Goal: Task Accomplishment & Management: Use online tool/utility

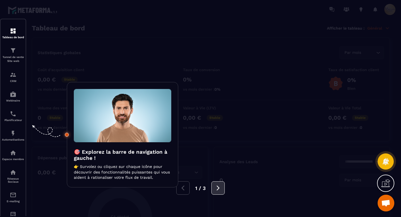
click at [220, 184] on button at bounding box center [217, 187] width 13 height 13
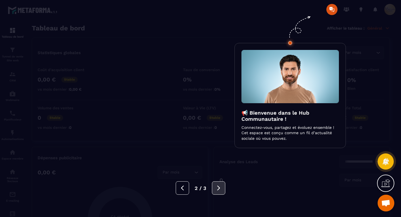
click at [220, 184] on button at bounding box center [218, 187] width 13 height 13
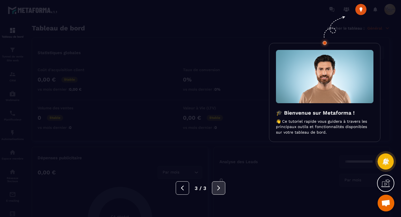
click at [220, 184] on button at bounding box center [218, 187] width 13 height 13
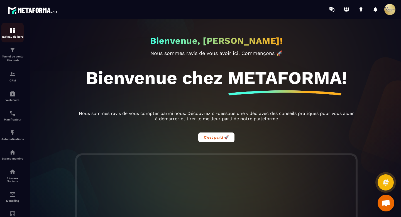
click at [9, 31] on img at bounding box center [12, 30] width 7 height 7
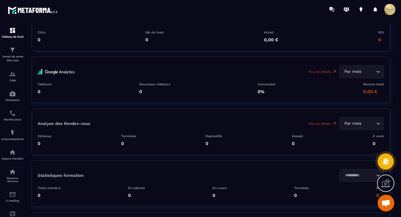
scroll to position [1267, 0]
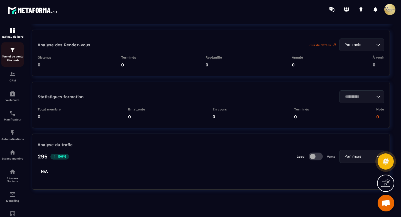
click at [11, 58] on p "Tunnel de vente Site web" at bounding box center [12, 59] width 22 height 8
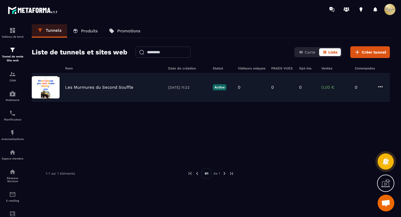
click at [57, 95] on img at bounding box center [46, 87] width 28 height 22
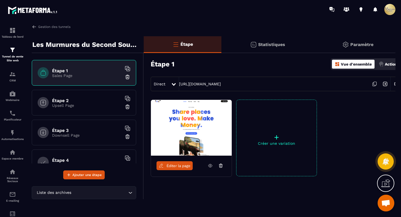
click at [334, 63] on p "Actions" at bounding box center [392, 64] width 14 height 4
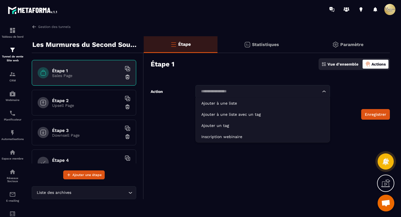
click at [325, 94] on icon "Search for option" at bounding box center [324, 92] width 6 height 6
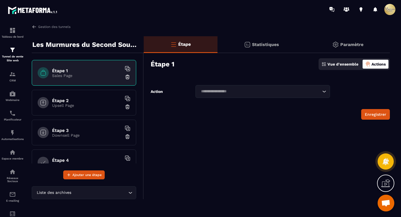
click at [326, 90] on icon "Search for option" at bounding box center [324, 92] width 6 height 6
click at [334, 67] on div "Vue d'ensemble" at bounding box center [340, 64] width 40 height 9
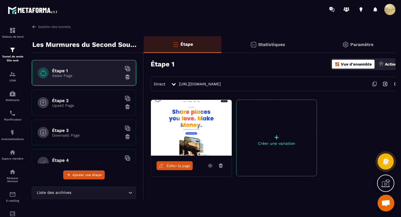
click at [334, 46] on p "Paramètre" at bounding box center [361, 44] width 23 height 5
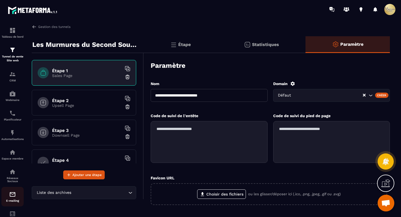
click at [11, 184] on p "E-mailing" at bounding box center [12, 200] width 22 height 3
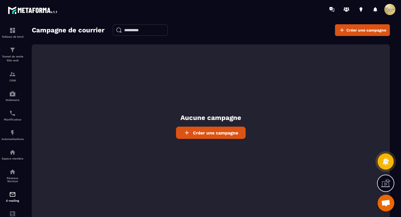
click at [210, 132] on span "Créer une campagne" at bounding box center [215, 132] width 45 height 5
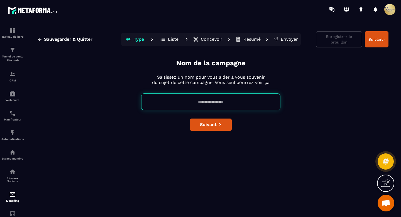
click at [180, 102] on input at bounding box center [210, 101] width 139 height 17
type input "**********"
click at [122, 34] on button "Type" at bounding box center [134, 39] width 25 height 11
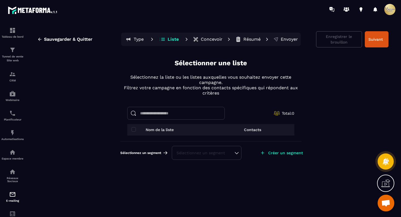
click at [174, 128] on p "Nom de la liste" at bounding box center [160, 129] width 28 height 4
click at [135, 130] on span at bounding box center [133, 129] width 4 height 4
click at [134, 129] on span at bounding box center [133, 129] width 4 height 4
click at [249, 129] on p "Contacts" at bounding box center [252, 129] width 17 height 4
click at [239, 153] on div "Sélectionnez un segment" at bounding box center [207, 153] width 70 height 14
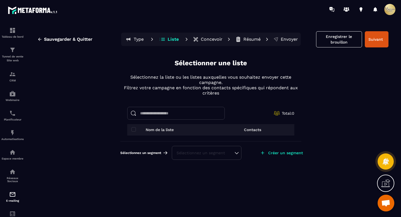
click at [236, 150] on div "Sélectionnez un segment" at bounding box center [207, 153] width 60 height 6
click at [133, 129] on span at bounding box center [133, 129] width 4 height 4
click at [152, 129] on p "Nom de la liste" at bounding box center [160, 129] width 28 height 4
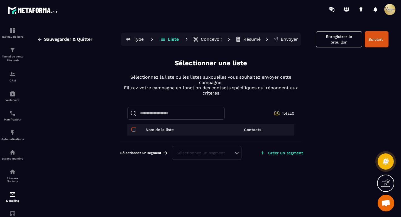
click at [133, 129] on span at bounding box center [133, 129] width 4 height 4
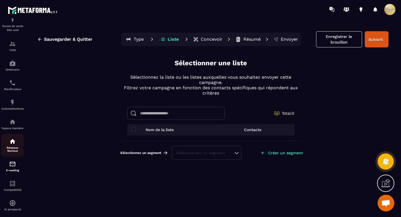
scroll to position [41, 0]
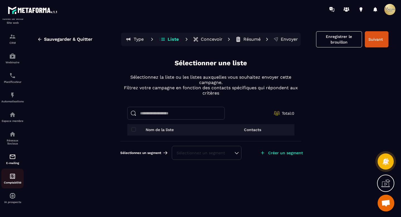
click at [9, 173] on div "Comptabilité" at bounding box center [12, 178] width 22 height 11
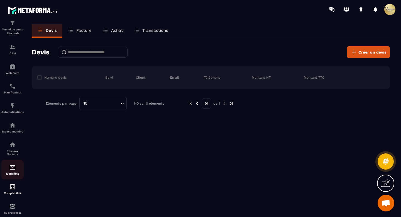
scroll to position [3, 0]
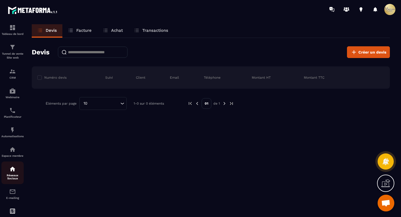
click at [10, 172] on img at bounding box center [12, 168] width 7 height 7
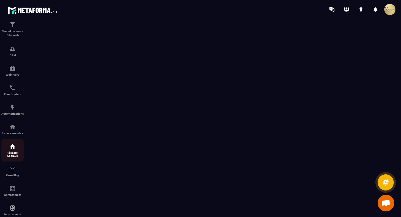
scroll to position [41, 0]
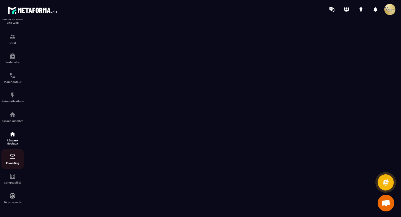
click at [8, 156] on div "E-mailing" at bounding box center [12, 158] width 22 height 11
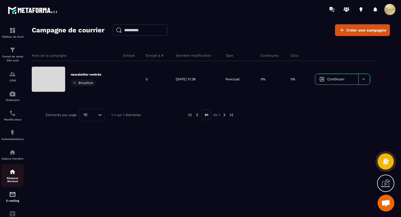
click at [8, 182] on p "Réseaux Sociaux" at bounding box center [12, 179] width 22 height 6
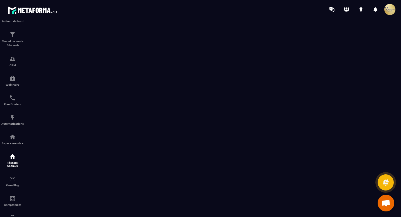
scroll to position [41, 0]
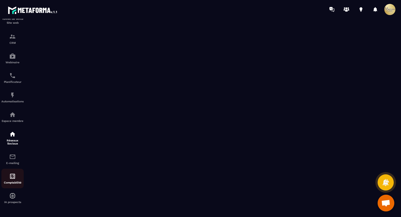
click at [11, 180] on div "Comptabilité" at bounding box center [12, 178] width 22 height 11
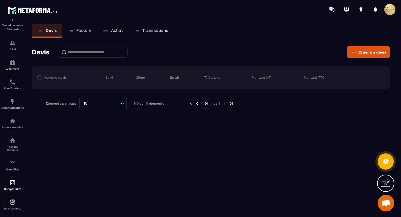
scroll to position [41, 0]
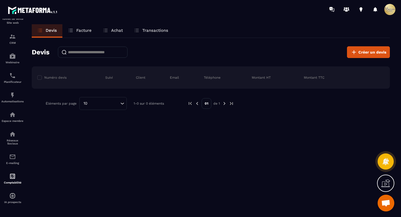
click at [11, 180] on div "Comptabilité" at bounding box center [12, 178] width 22 height 11
click at [10, 176] on img at bounding box center [12, 176] width 7 height 7
click at [11, 184] on div "IA prospects" at bounding box center [12, 197] width 22 height 11
click at [10, 173] on img at bounding box center [12, 176] width 7 height 7
click at [12, 155] on img at bounding box center [12, 156] width 7 height 7
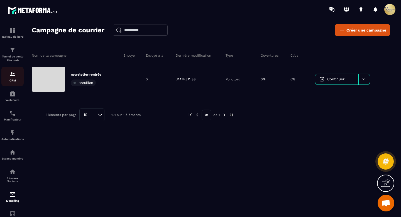
click at [12, 80] on p "CRM" at bounding box center [12, 80] width 22 height 3
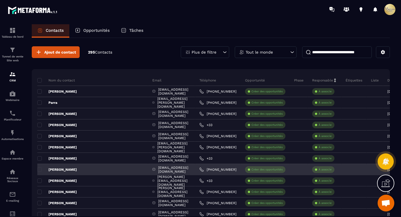
click at [79, 167] on div "[PERSON_NAME]" at bounding box center [92, 169] width 111 height 11
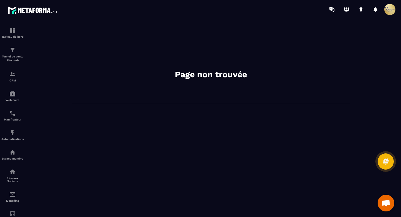
click at [68, 160] on div "Page non trouvée" at bounding box center [210, 117] width 369 height 187
click at [13, 75] on img at bounding box center [12, 74] width 7 height 7
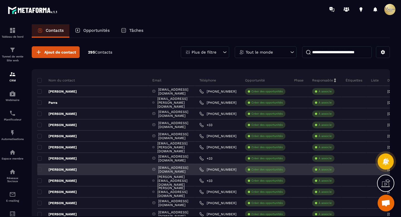
click at [59, 168] on p "[PERSON_NAME]" at bounding box center [57, 169] width 40 height 4
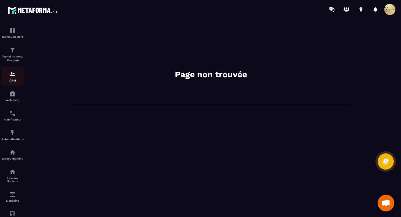
click at [10, 79] on div "CRM" at bounding box center [12, 76] width 22 height 11
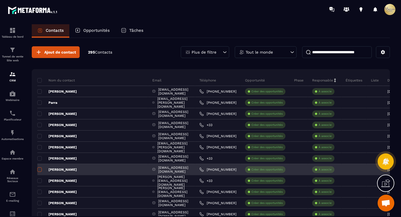
click at [41, 169] on span at bounding box center [39, 169] width 4 height 4
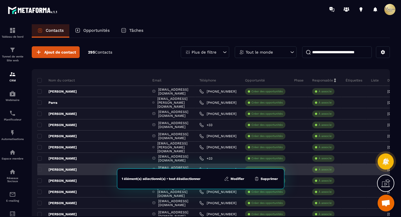
click at [59, 167] on p "[PERSON_NAME]" at bounding box center [57, 169] width 40 height 4
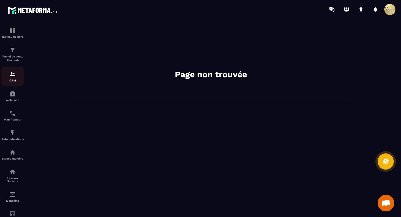
click at [13, 79] on p "CRM" at bounding box center [12, 80] width 22 height 3
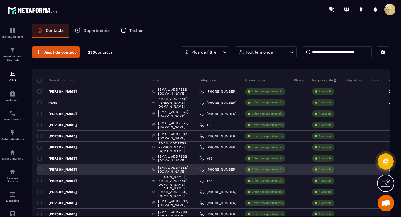
click at [159, 170] on div "[EMAIL_ADDRESS][DOMAIN_NAME]" at bounding box center [171, 169] width 47 height 11
click at [334, 167] on div "À associe" at bounding box center [323, 169] width 22 height 7
click at [148, 170] on div "[EMAIL_ADDRESS][DOMAIN_NAME]" at bounding box center [171, 169] width 47 height 11
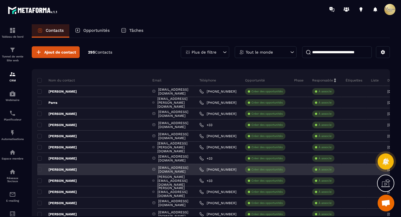
click at [62, 168] on p "[PERSON_NAME]" at bounding box center [57, 169] width 40 height 4
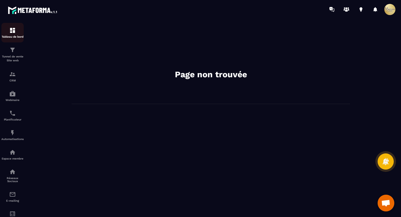
click at [9, 36] on p "Tableau de bord" at bounding box center [12, 36] width 22 height 3
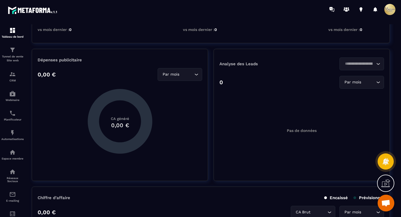
scroll to position [170, 0]
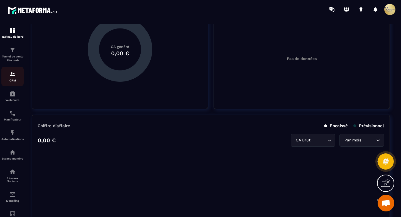
click at [11, 73] on img at bounding box center [12, 74] width 7 height 7
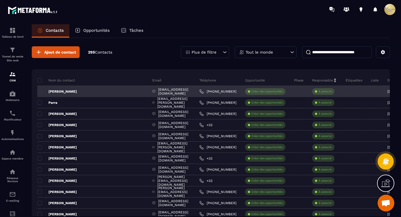
click at [67, 90] on p "[PERSON_NAME]" at bounding box center [57, 91] width 40 height 4
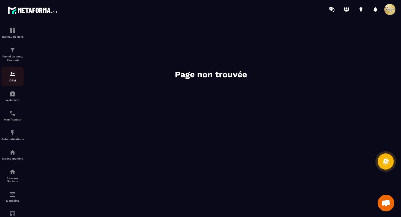
click at [9, 77] on div "CRM" at bounding box center [12, 76] width 22 height 11
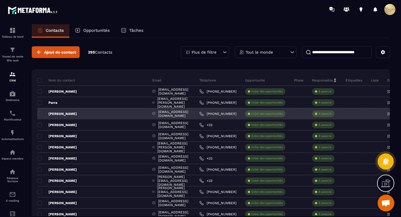
click at [54, 111] on p "[PERSON_NAME]" at bounding box center [57, 113] width 40 height 4
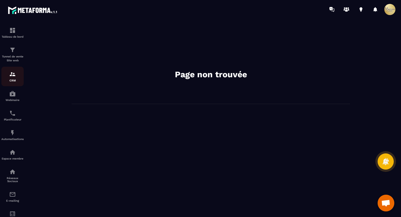
click at [9, 74] on img at bounding box center [12, 74] width 7 height 7
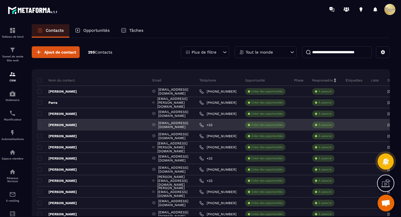
click at [71, 123] on p "[PERSON_NAME]" at bounding box center [57, 125] width 40 height 4
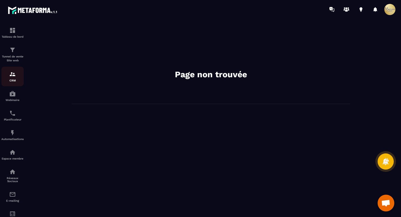
click at [10, 76] on img at bounding box center [12, 74] width 7 height 7
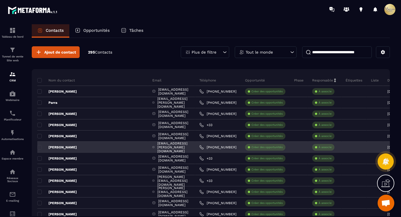
click at [57, 147] on p "[PERSON_NAME]" at bounding box center [57, 147] width 40 height 4
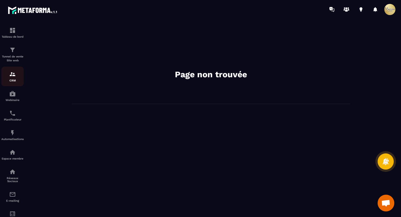
click at [13, 80] on p "CRM" at bounding box center [12, 80] width 22 height 3
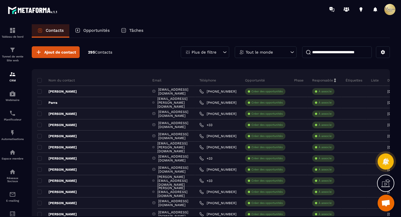
click at [97, 31] on p "Opportunités" at bounding box center [96, 30] width 26 height 5
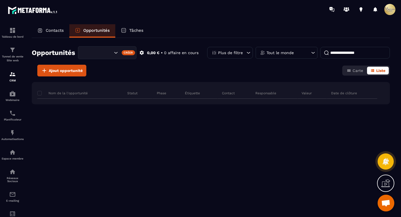
click at [134, 30] on p "Tâches" at bounding box center [136, 30] width 14 height 5
